Goal: Information Seeking & Learning: Learn about a topic

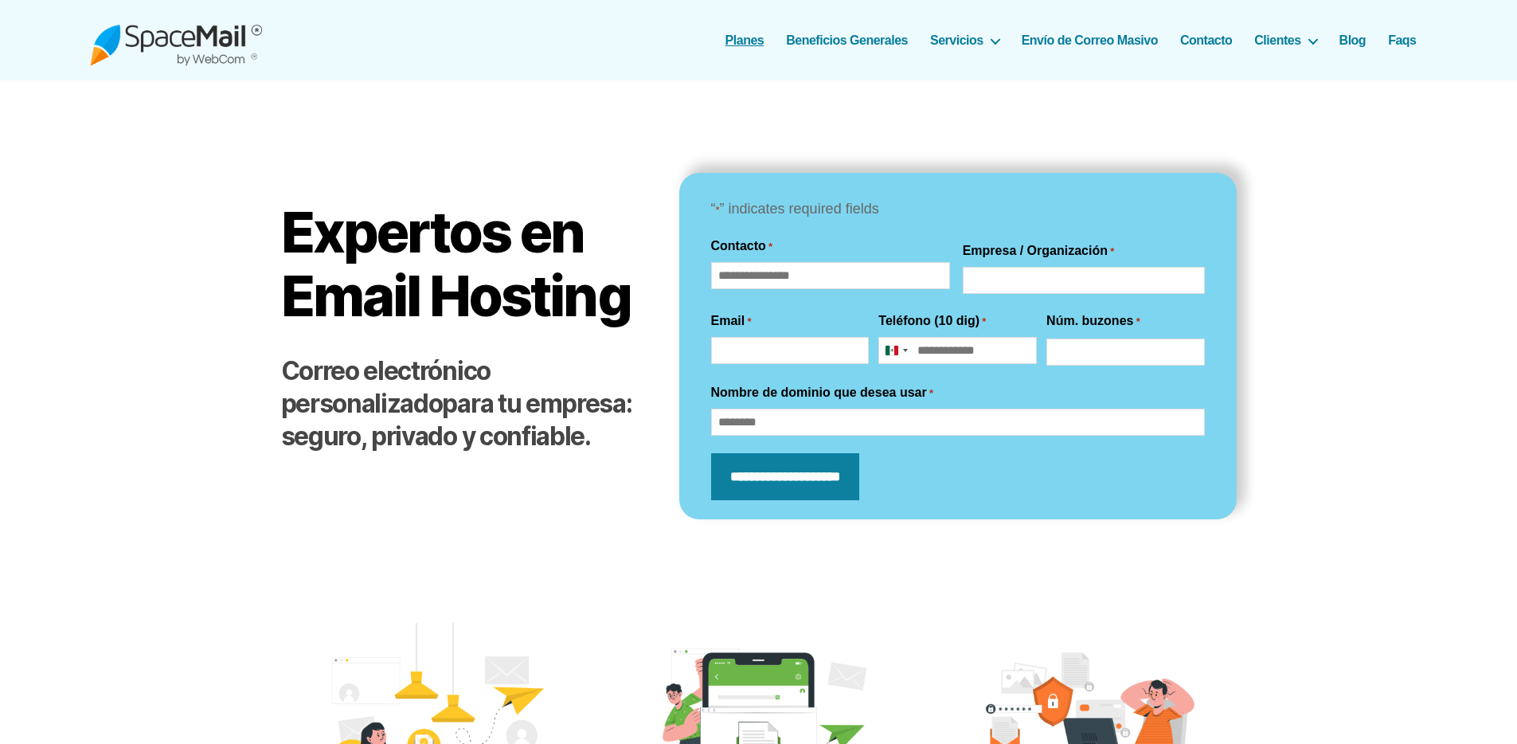
click at [736, 33] on link "Planes" at bounding box center [744, 40] width 39 height 15
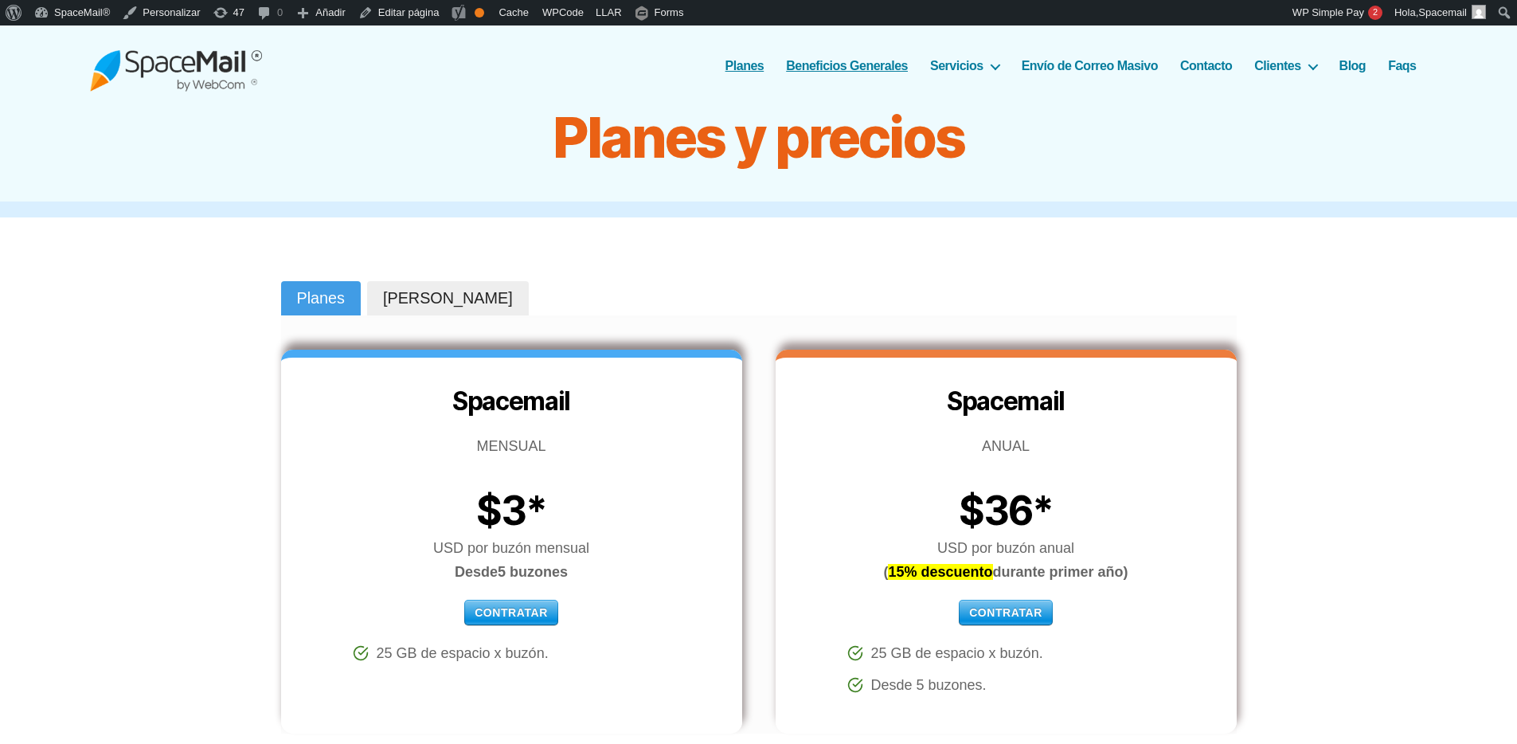
click at [835, 69] on link "Beneficios Generales" at bounding box center [847, 65] width 122 height 15
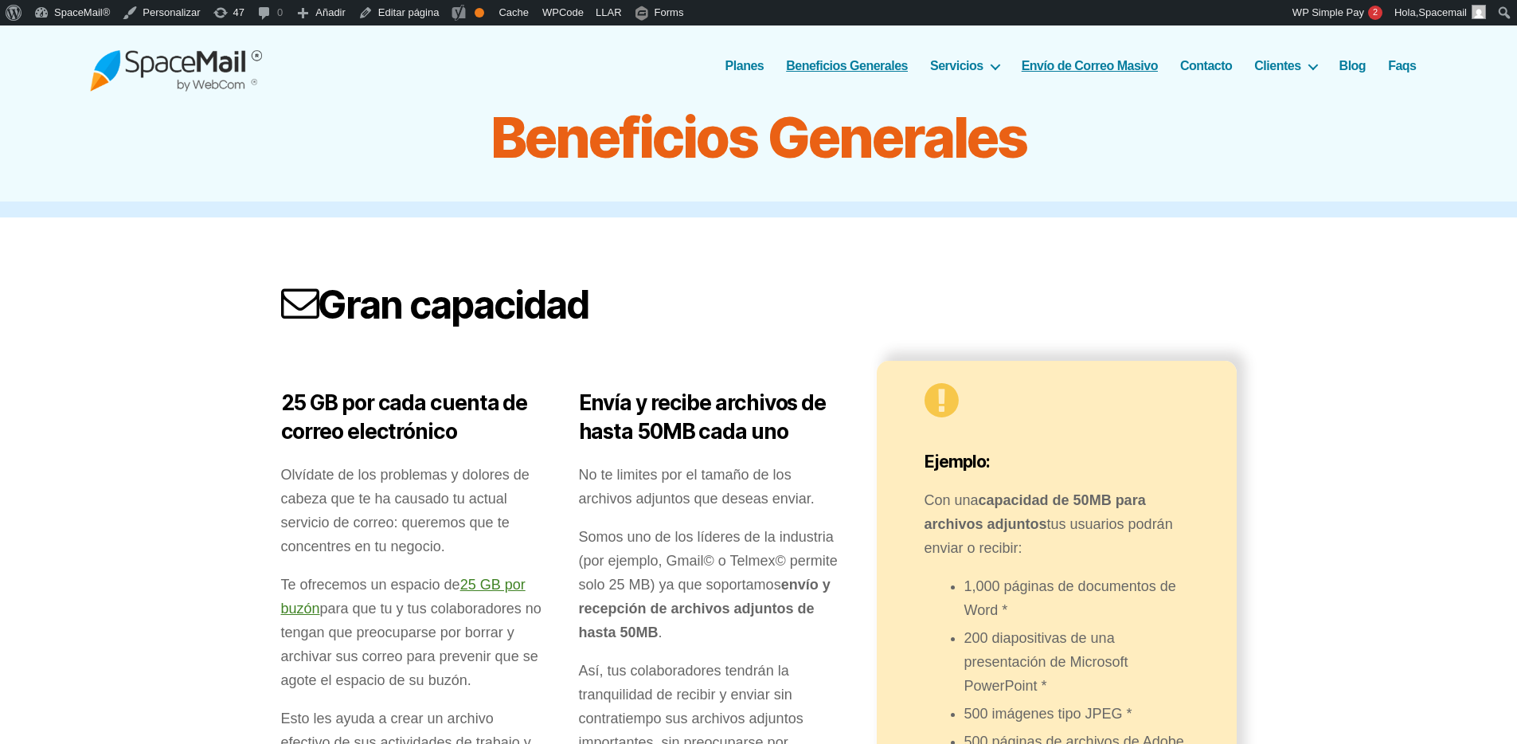
click at [1080, 62] on link "Envío de Correo Masivo" at bounding box center [1090, 65] width 136 height 15
click at [1076, 62] on link "Envío de Correo Masivo" at bounding box center [1090, 65] width 136 height 15
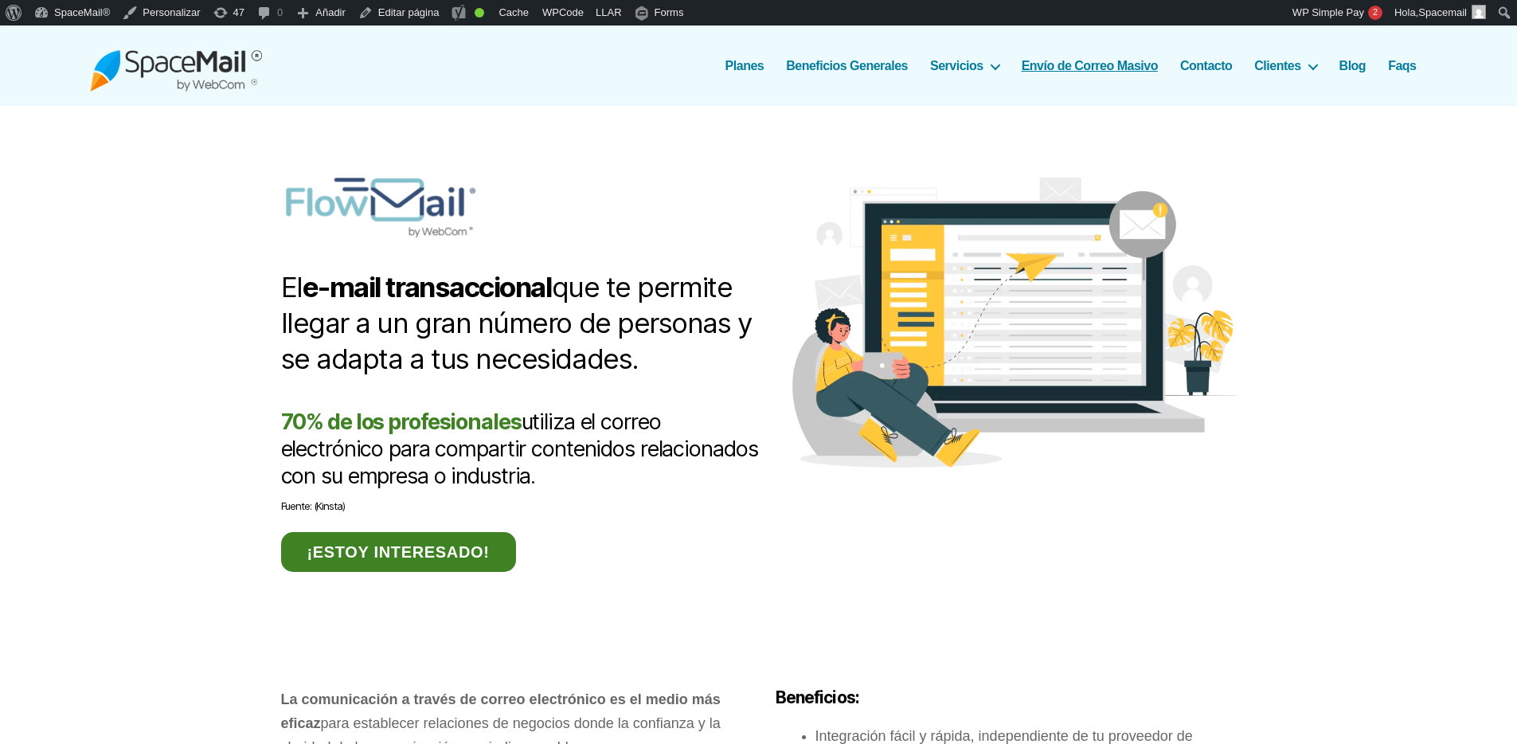
click at [219, 82] on img at bounding box center [176, 66] width 172 height 52
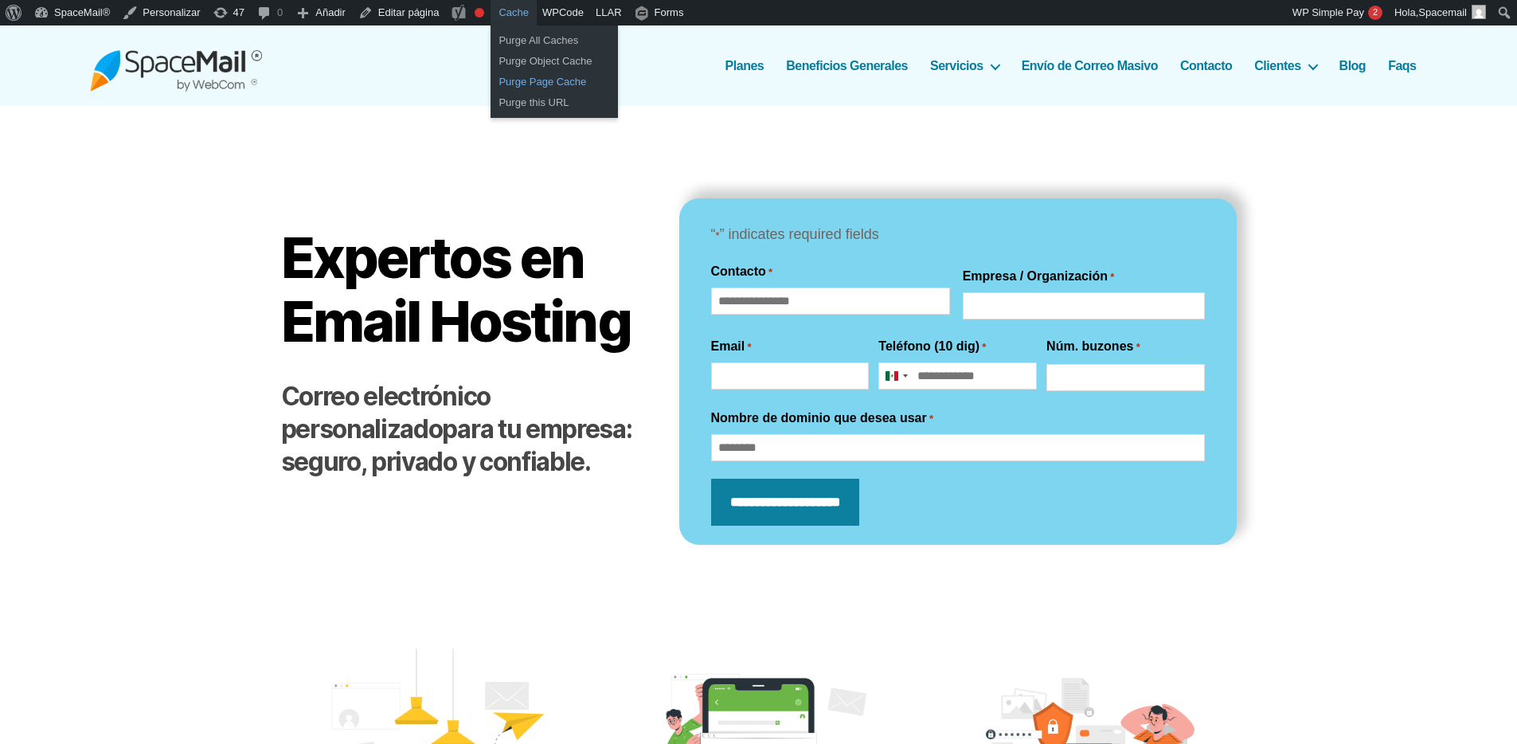
click at [529, 81] on link "Purge Page Cache" at bounding box center [554, 82] width 127 height 21
